Goal: Transaction & Acquisition: Purchase product/service

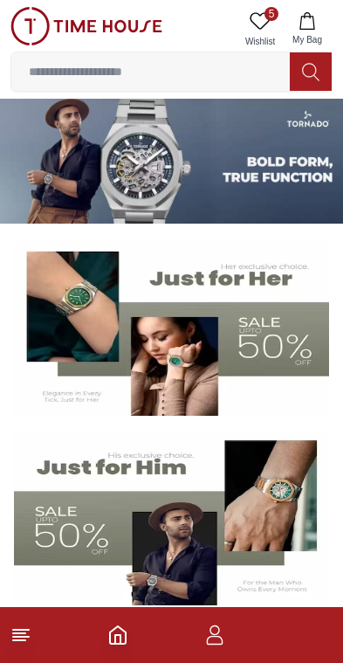
click at [23, 637] on line at bounding box center [21, 637] width 16 height 0
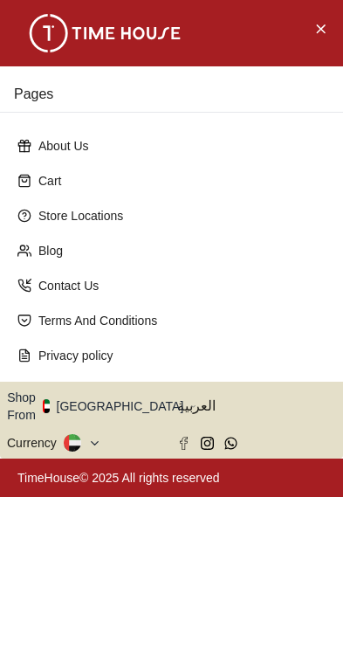
click at [94, 399] on button "Shop From [GEOGRAPHIC_DATA]" at bounding box center [102, 406] width 190 height 35
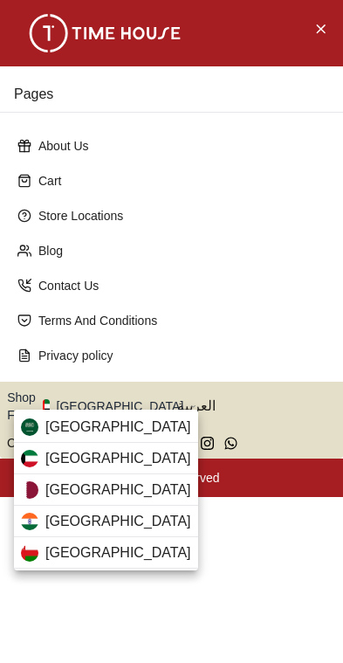
click at [52, 431] on span "[GEOGRAPHIC_DATA]" at bounding box center [118, 427] width 146 height 21
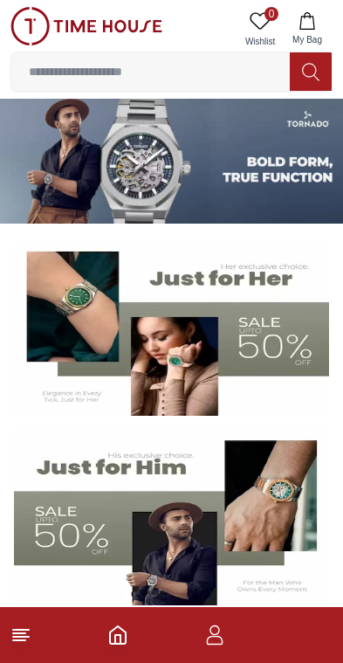
click at [30, 631] on icon at bounding box center [20, 635] width 21 height 21
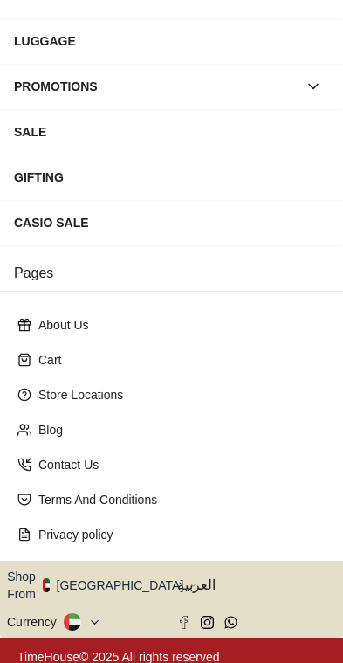
scroll to position [274, 0]
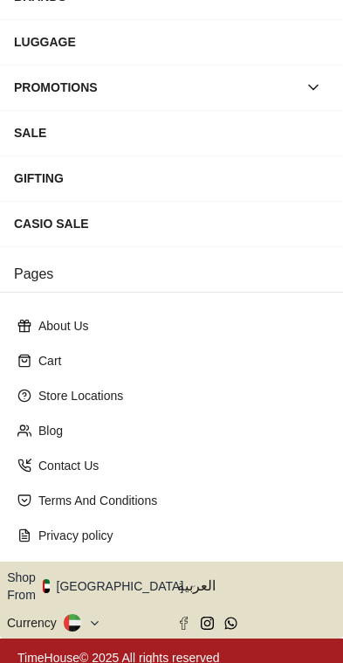
click at [118, 577] on button "Shop From [GEOGRAPHIC_DATA]" at bounding box center [102, 586] width 190 height 35
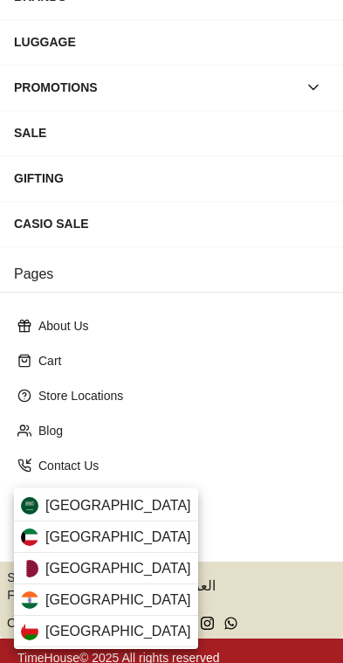
click at [125, 500] on span "[GEOGRAPHIC_DATA]" at bounding box center [118, 505] width 146 height 21
